Goal: Task Accomplishment & Management: Complete application form

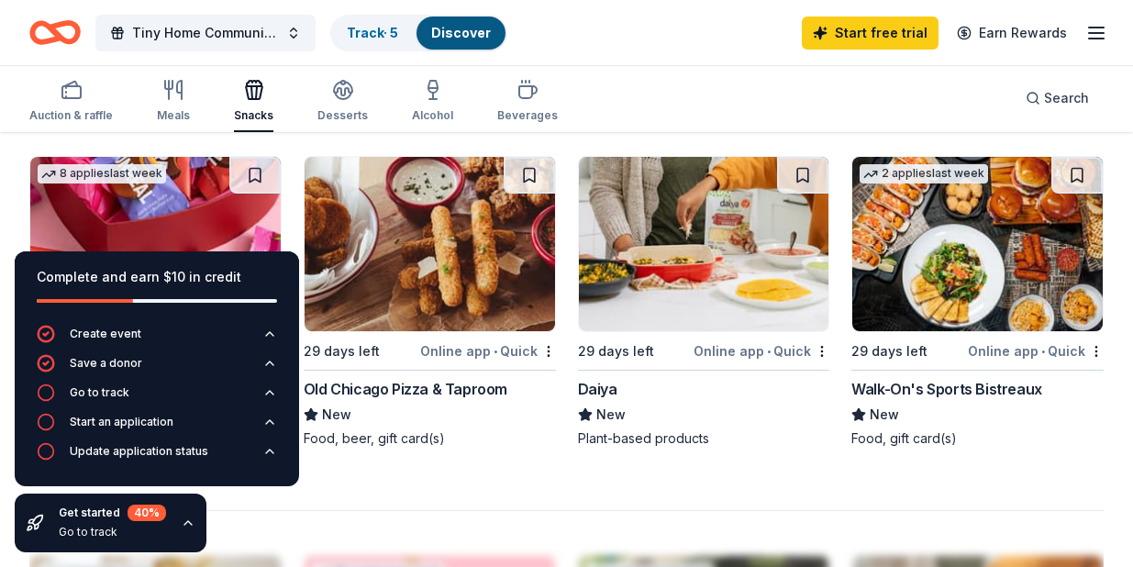
scroll to position [1563, 0]
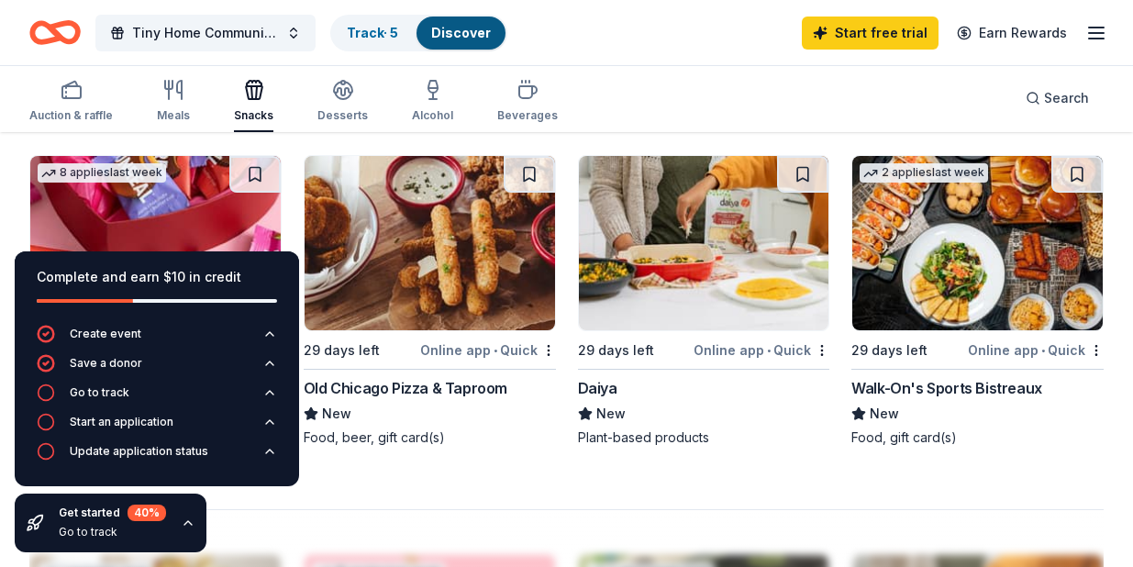
click at [192, 532] on div "Get started 40 % Go to track" at bounding box center [111, 523] width 192 height 59
click at [191, 529] on icon "button" at bounding box center [188, 523] width 15 height 15
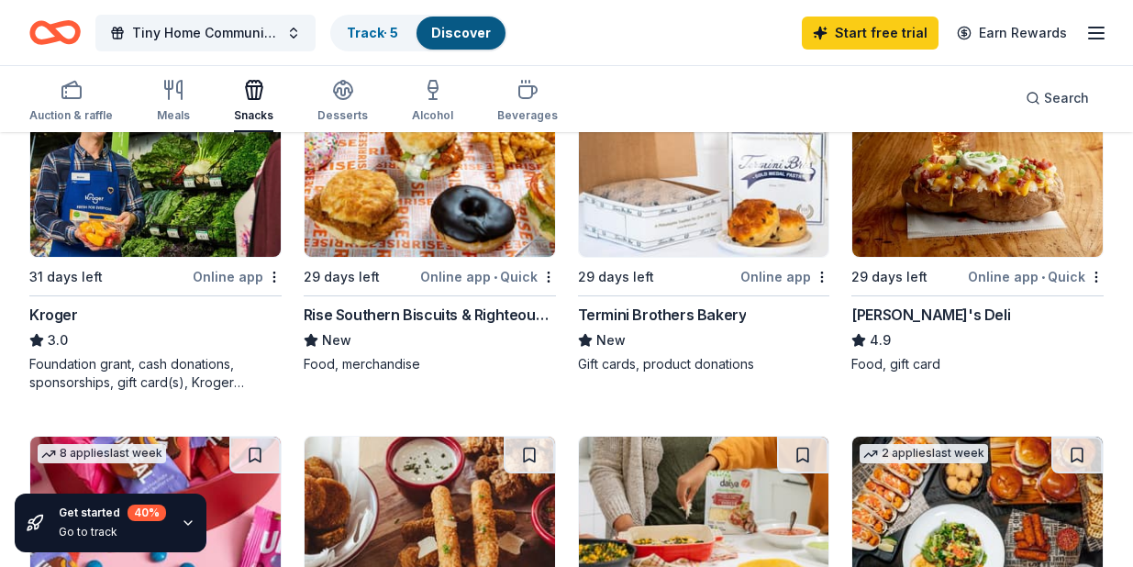
scroll to position [1210, 0]
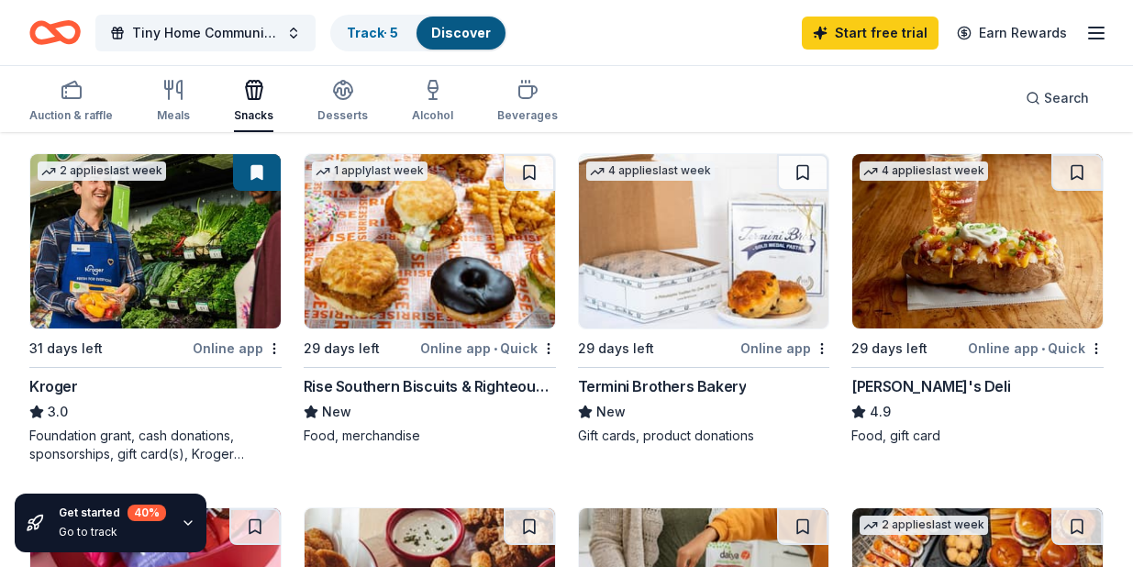
click at [409, 204] on img at bounding box center [430, 241] width 251 height 174
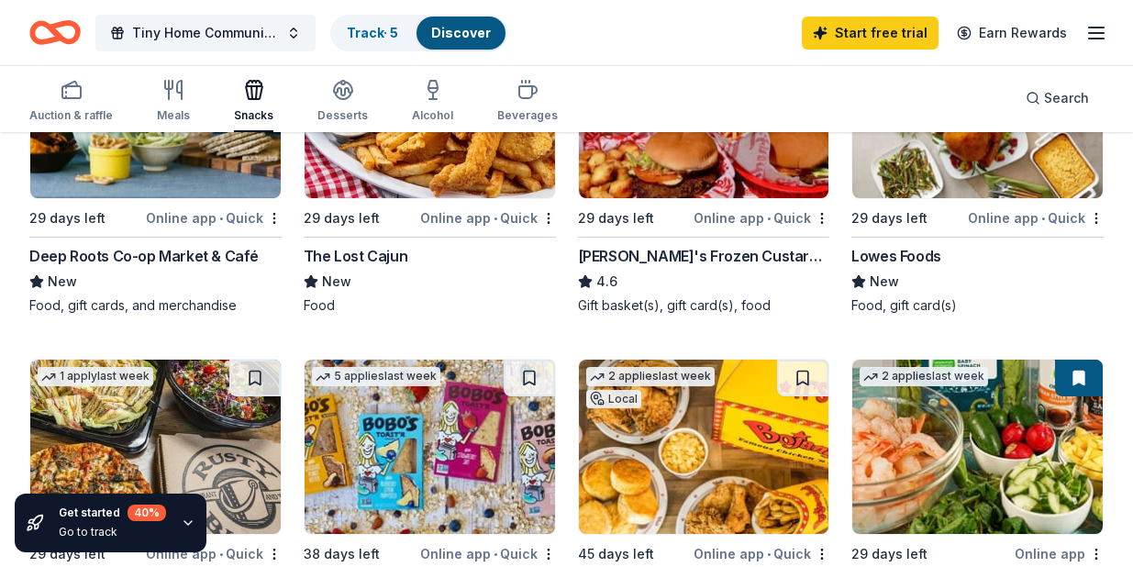
scroll to position [61, 0]
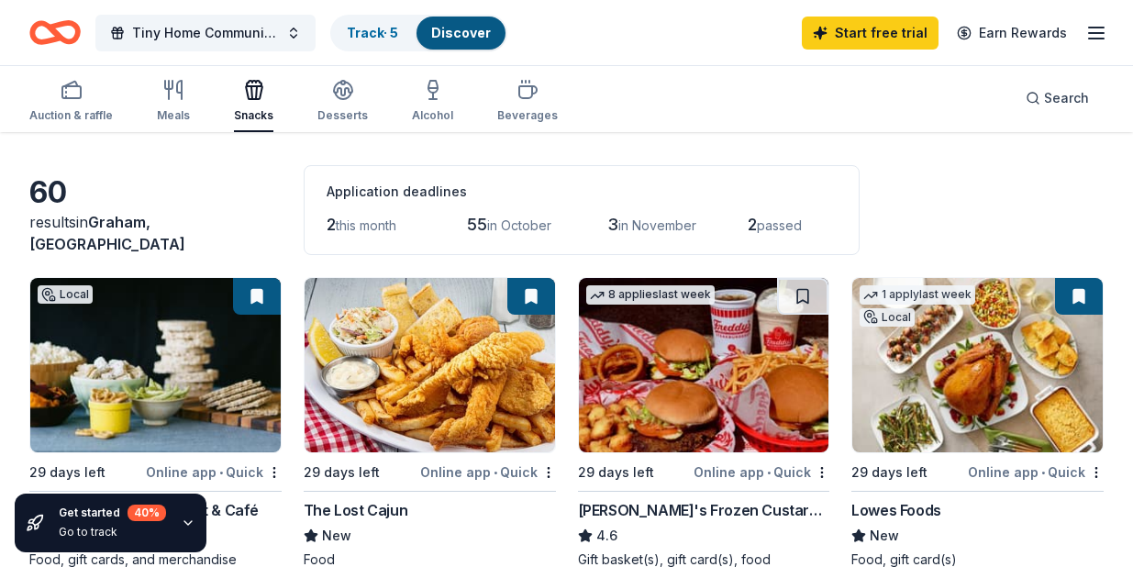
click at [936, 354] on img at bounding box center [978, 365] width 251 height 174
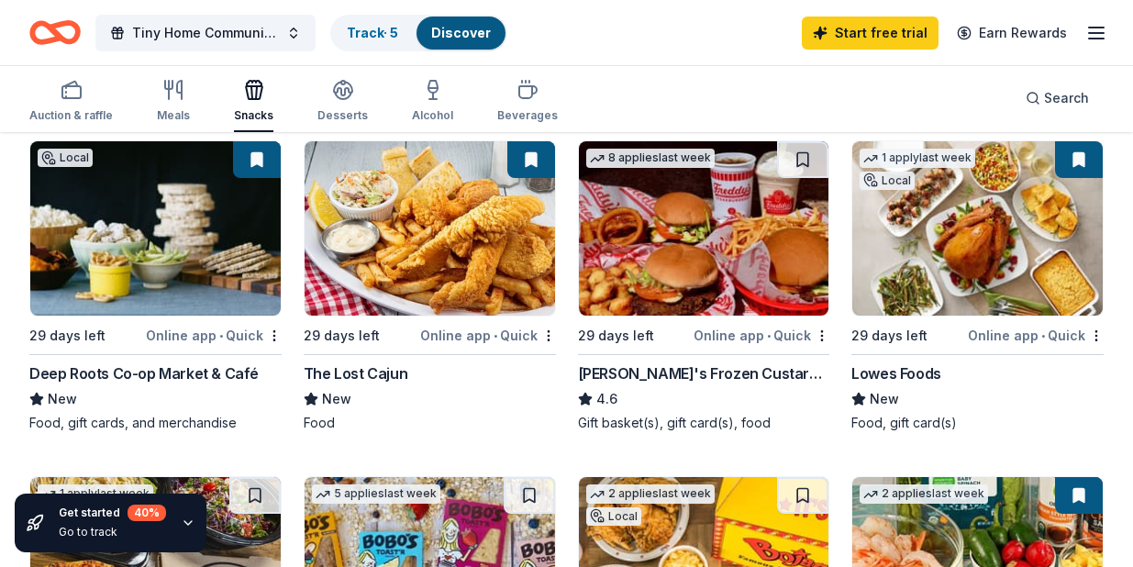
scroll to position [195, 0]
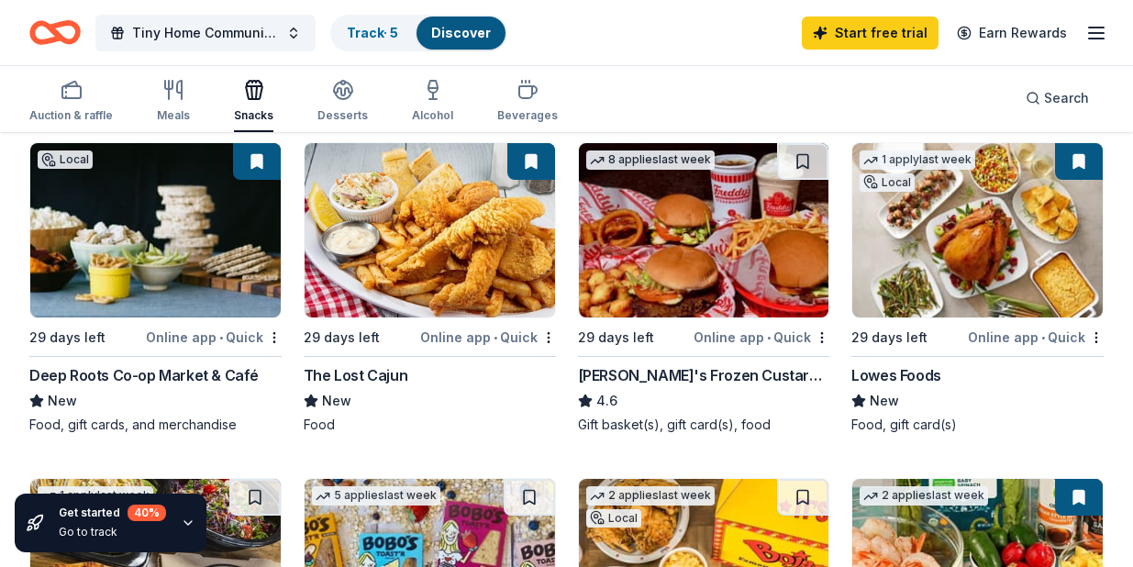
click at [228, 215] on img at bounding box center [155, 230] width 251 height 174
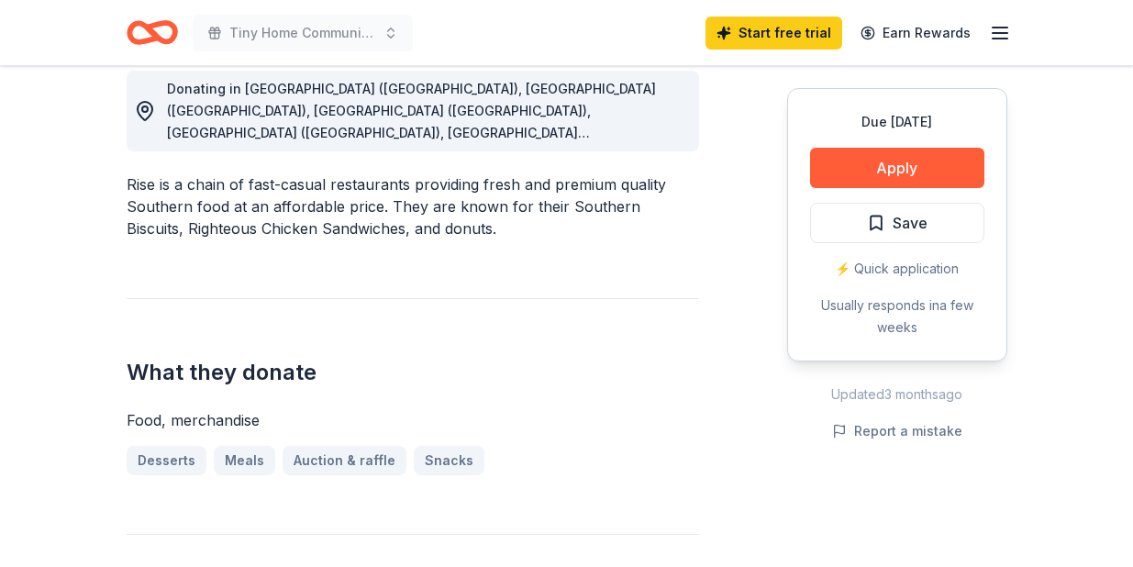
scroll to position [541, 0]
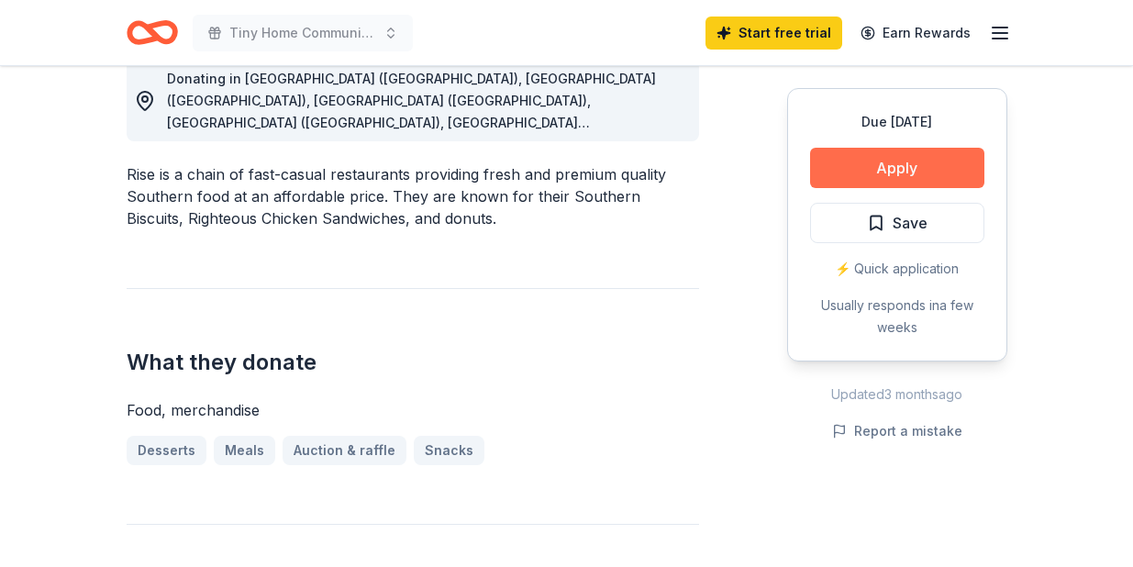
click at [857, 150] on button "Apply" at bounding box center [897, 168] width 174 height 40
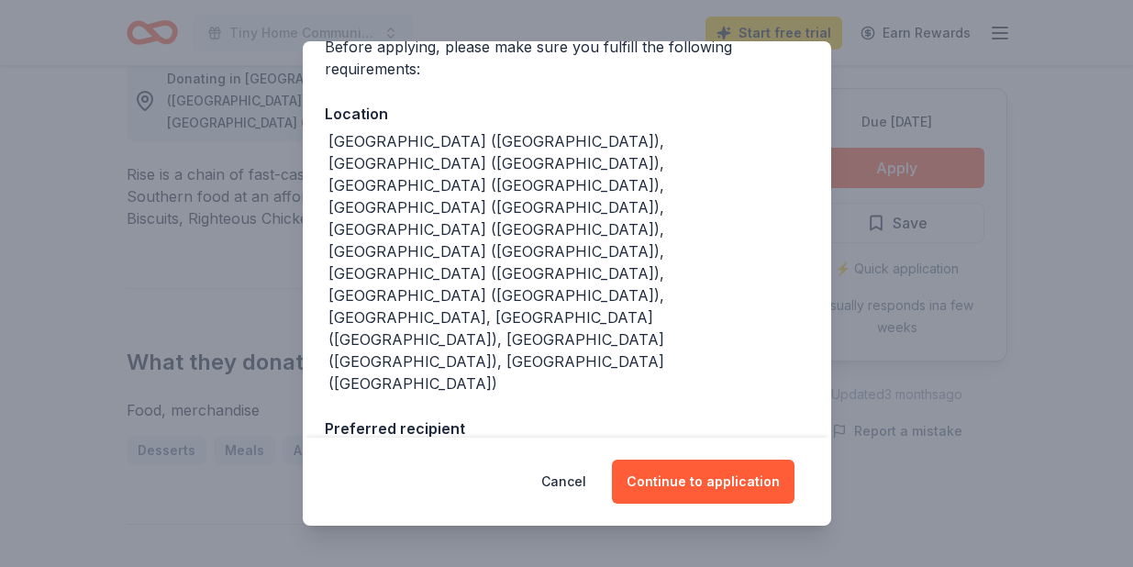
scroll to position [0, 0]
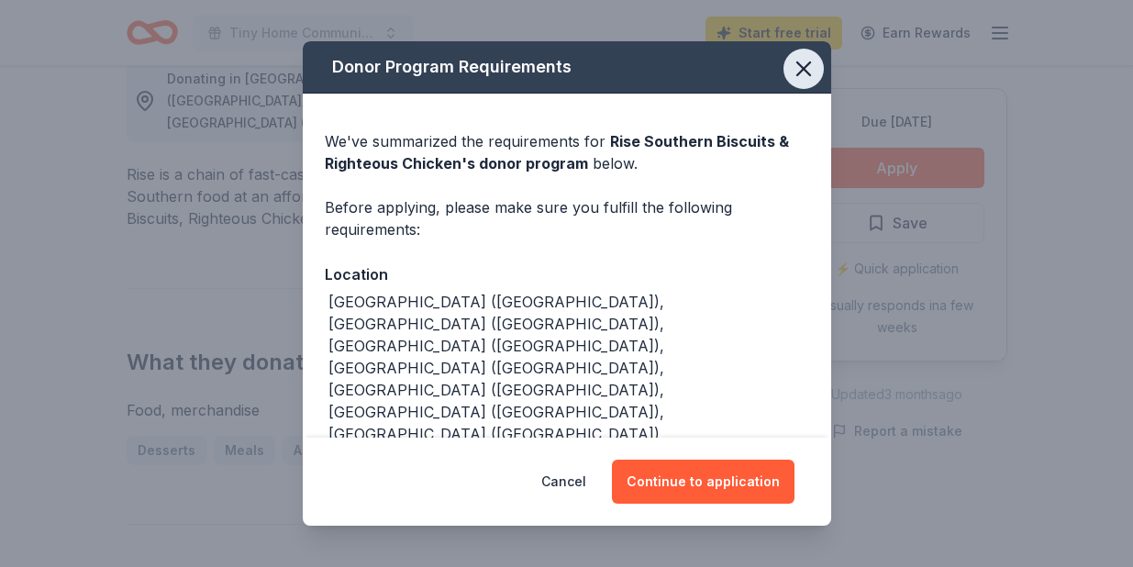
click at [796, 71] on icon "button" at bounding box center [804, 69] width 26 height 26
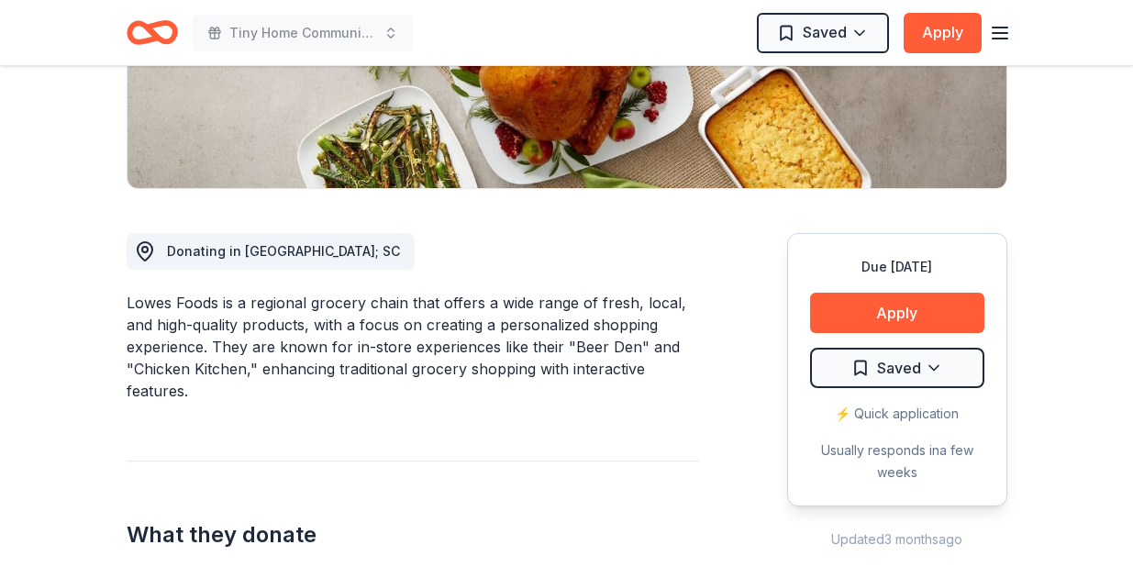
scroll to position [381, 0]
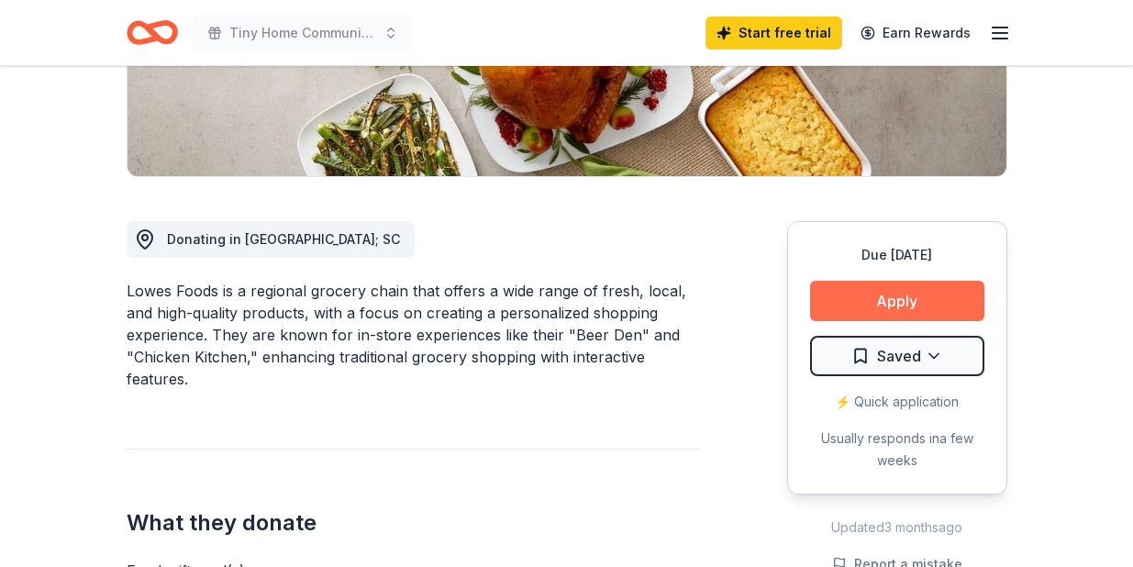
click at [854, 314] on button "Apply" at bounding box center [897, 301] width 174 height 40
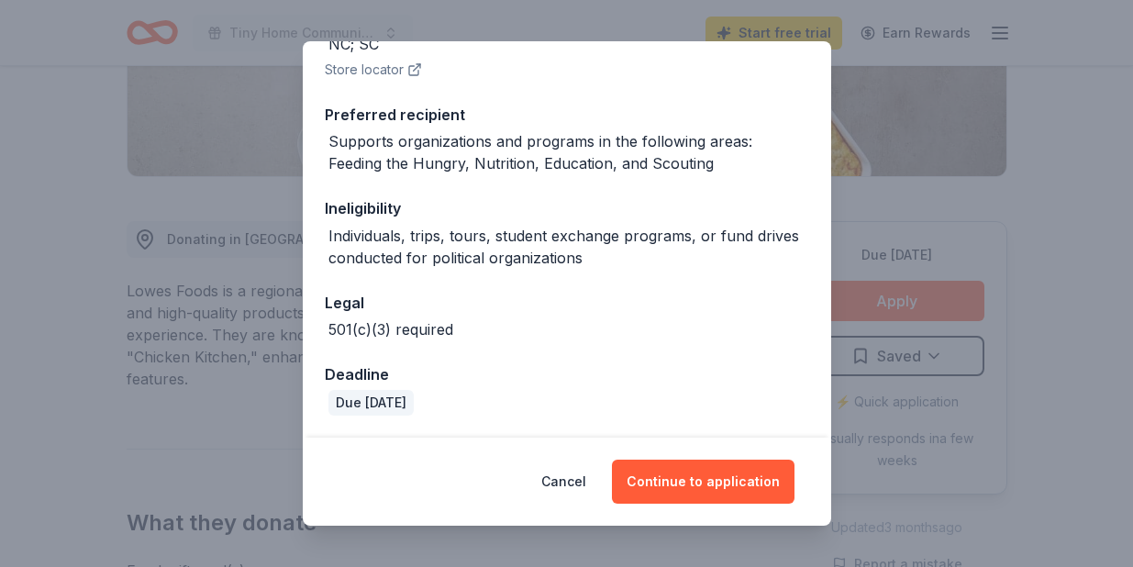
scroll to position [0, 0]
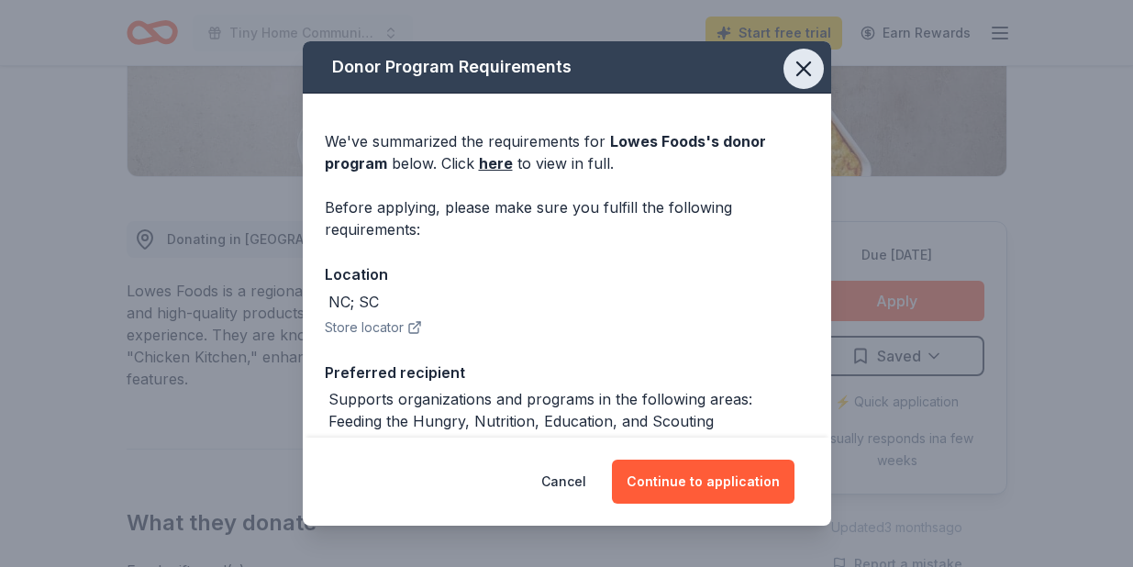
click at [797, 78] on icon "button" at bounding box center [804, 69] width 26 height 26
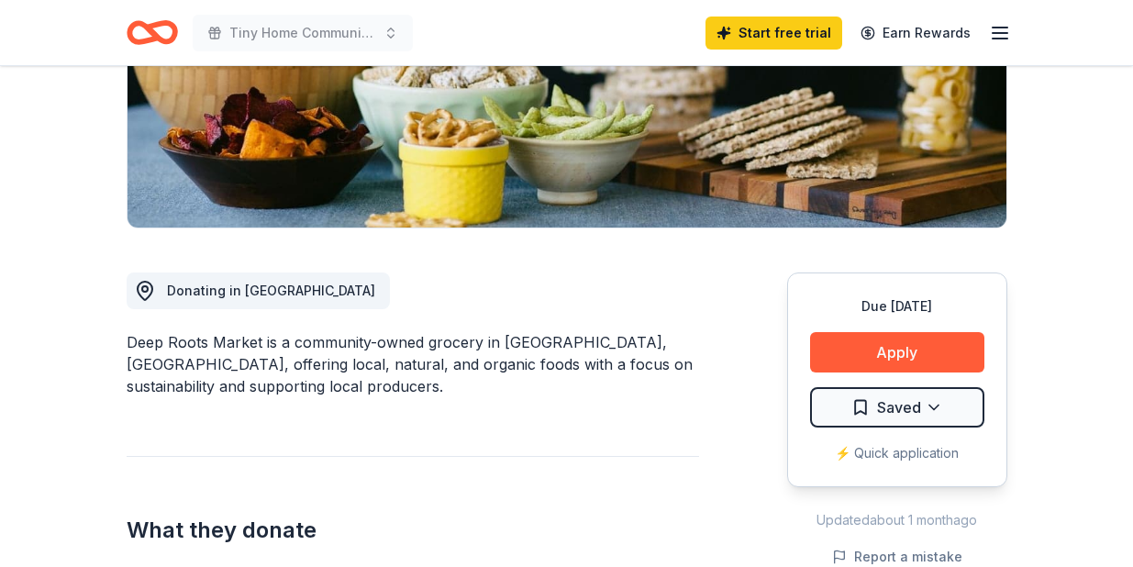
scroll to position [332, 0]
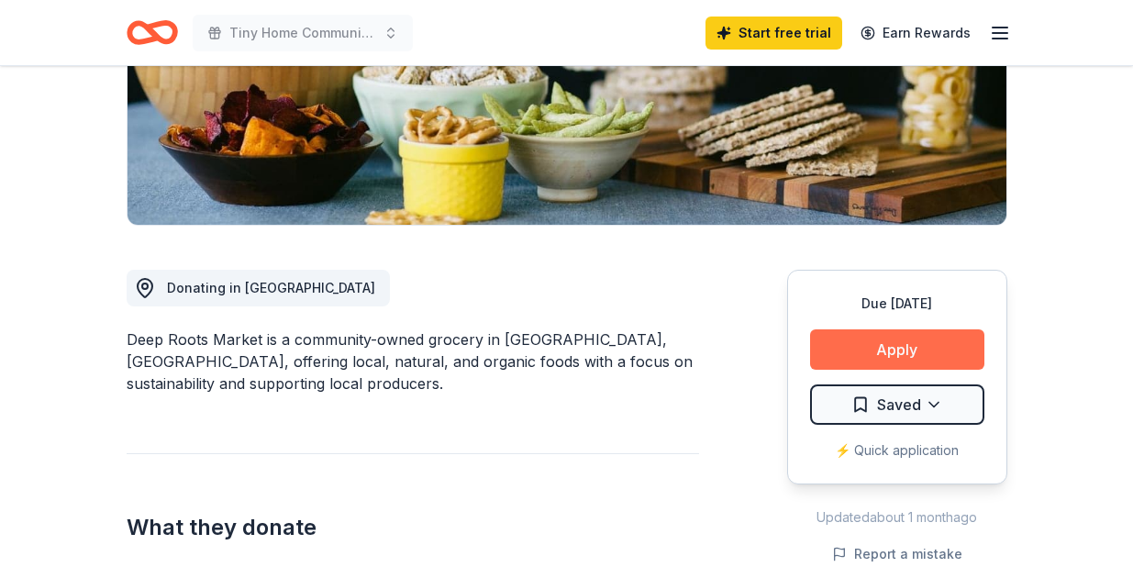
click at [817, 332] on button "Apply" at bounding box center [897, 349] width 174 height 40
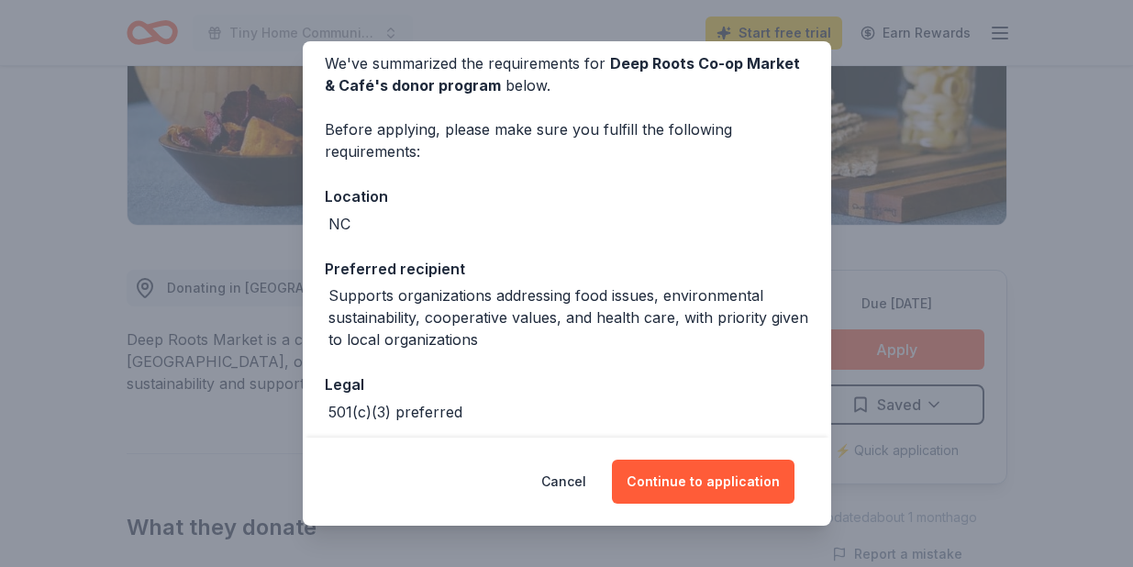
scroll to position [161, 0]
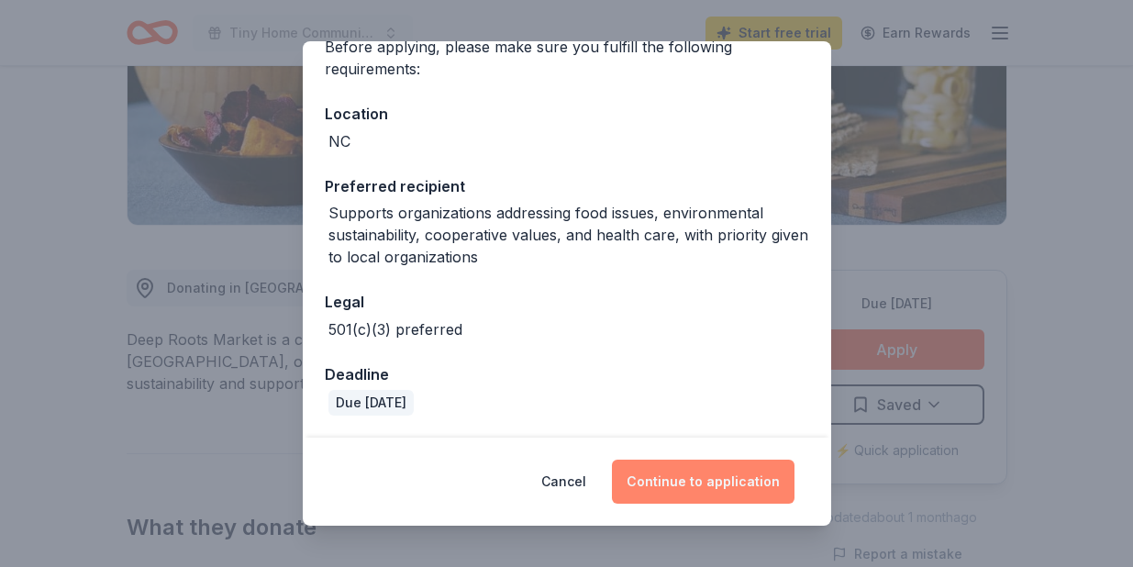
click at [691, 480] on button "Continue to application" at bounding box center [703, 482] width 183 height 44
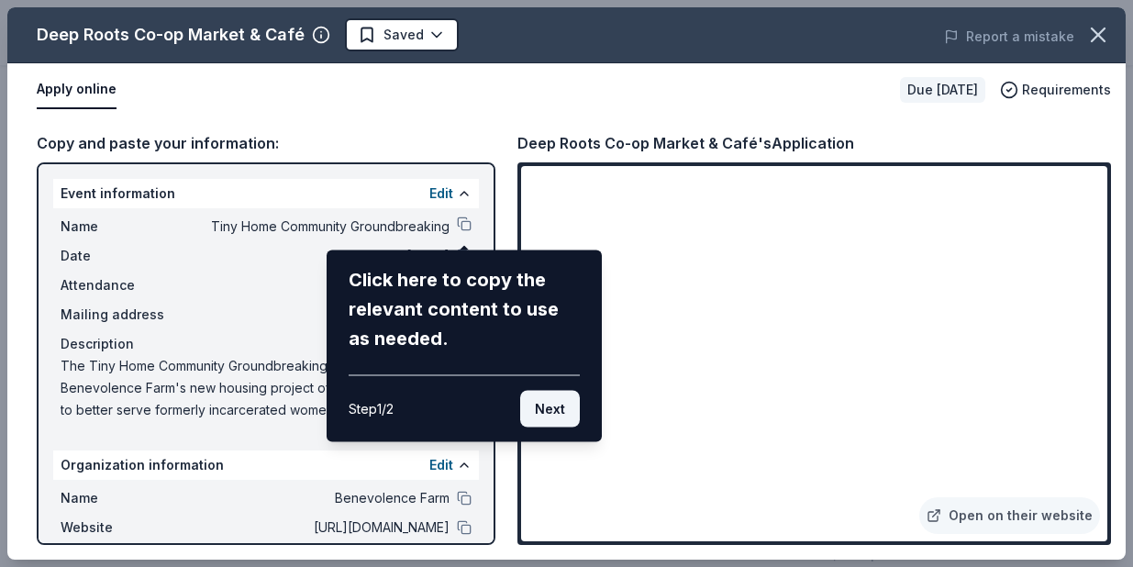
click at [541, 406] on button "Next" at bounding box center [550, 409] width 60 height 37
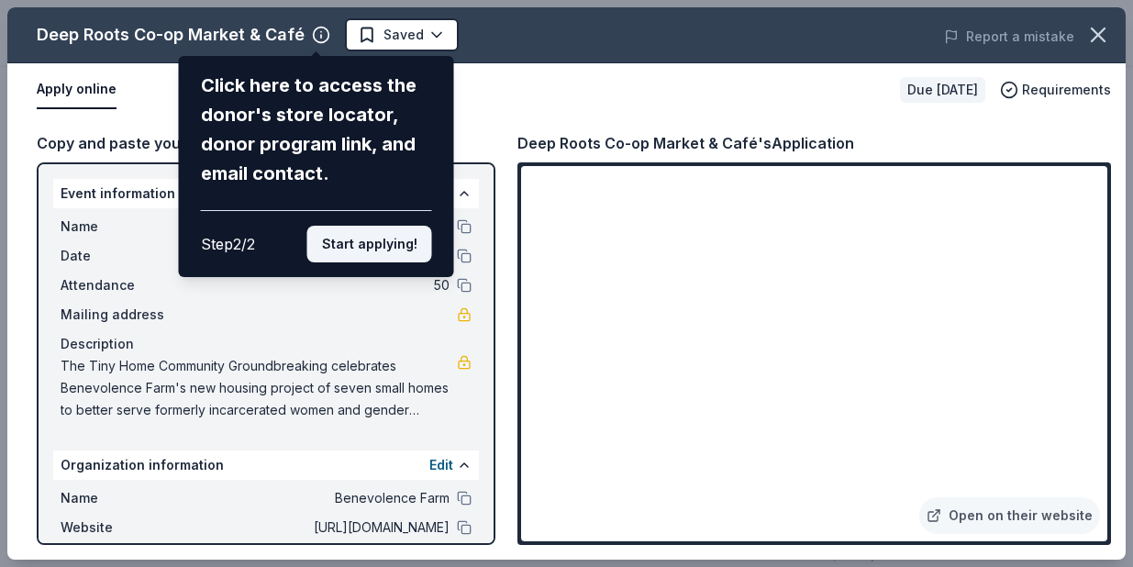
click at [398, 253] on button "Start applying!" at bounding box center [369, 244] width 125 height 37
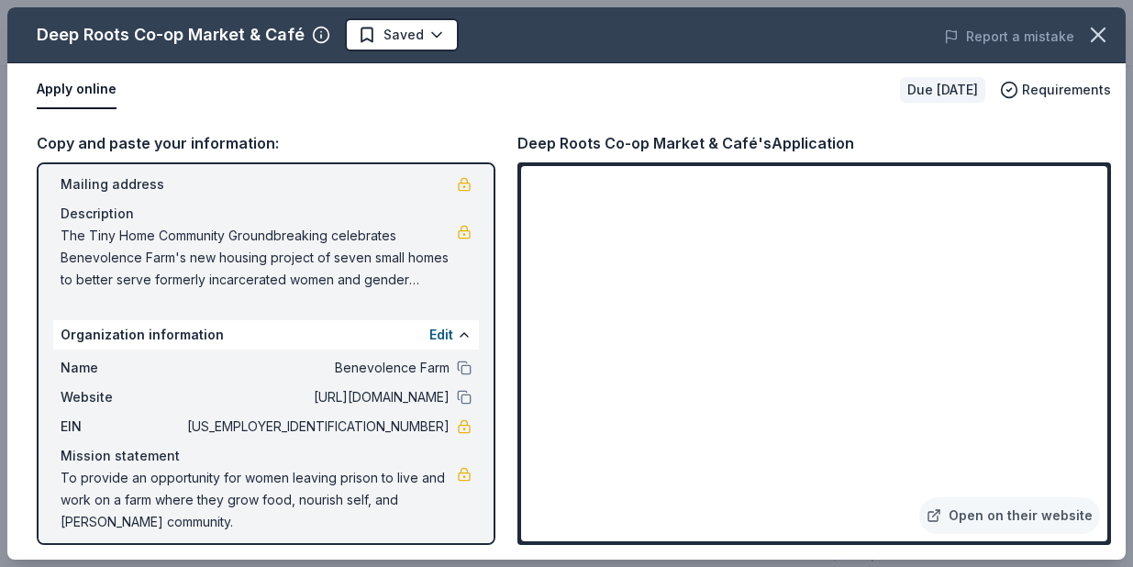
scroll to position [142, 0]
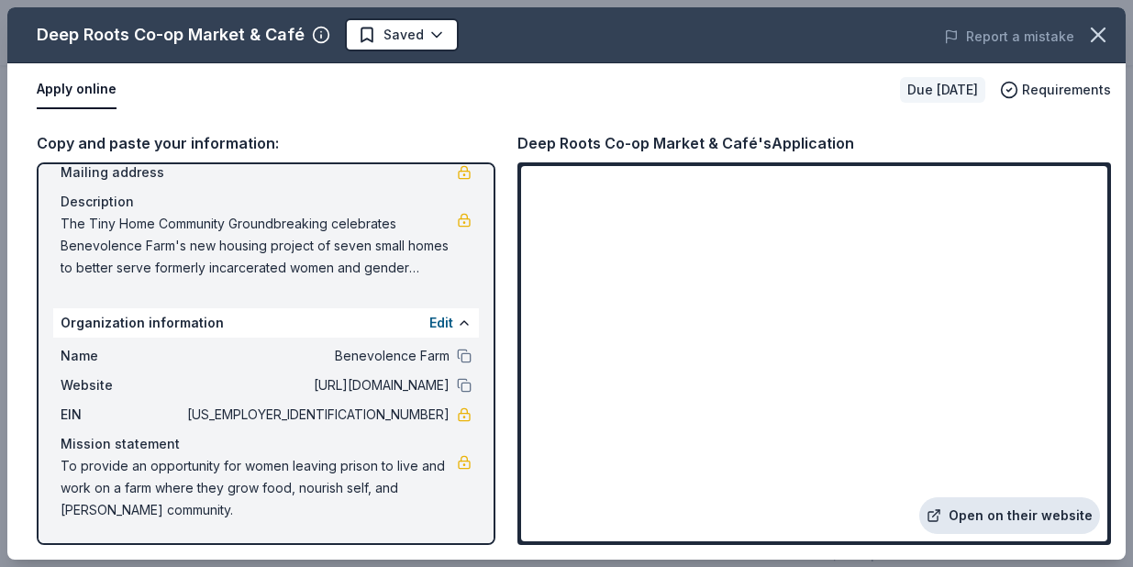
click at [982, 521] on link "Open on their website" at bounding box center [1010, 515] width 181 height 37
